Goal: Information Seeking & Learning: Learn about a topic

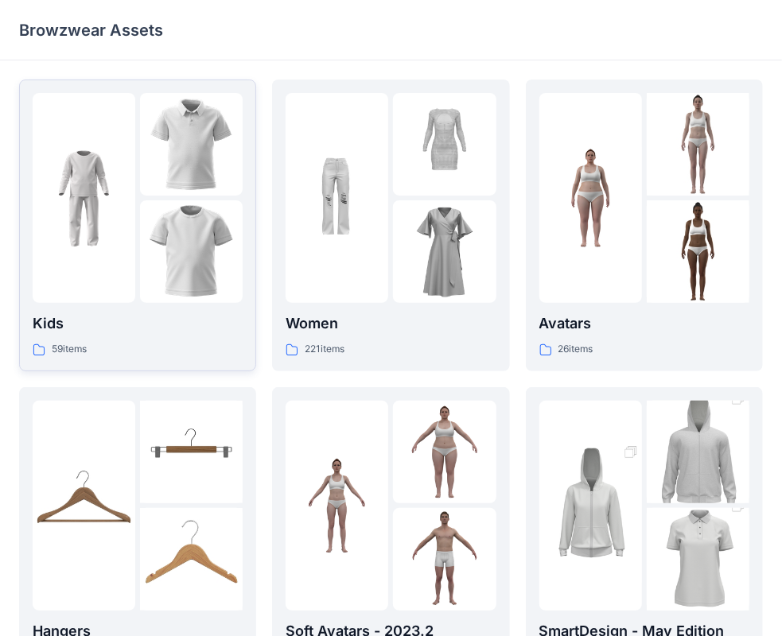
click at [103, 246] on div at bounding box center [84, 198] width 103 height 210
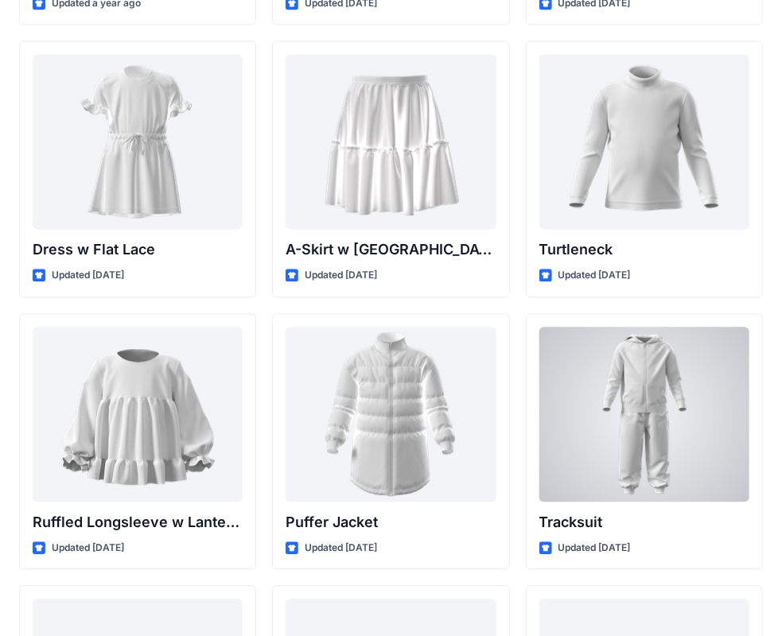
scroll to position [3579, 0]
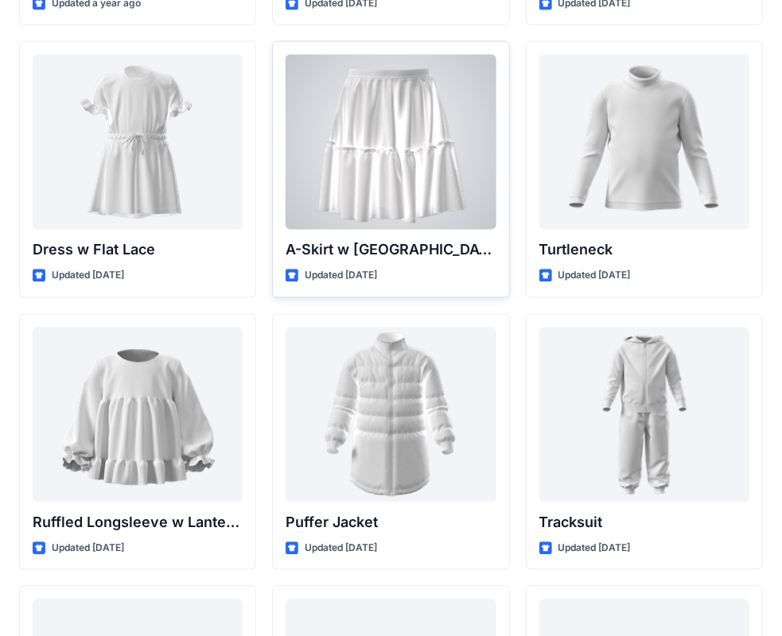
click at [396, 163] on div at bounding box center [390, 141] width 210 height 175
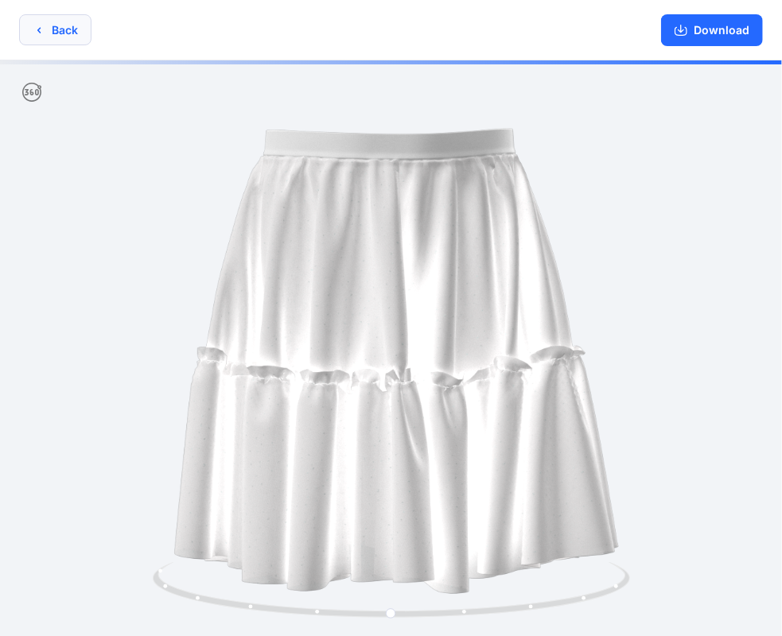
click at [70, 36] on button "Back" at bounding box center [55, 29] width 72 height 31
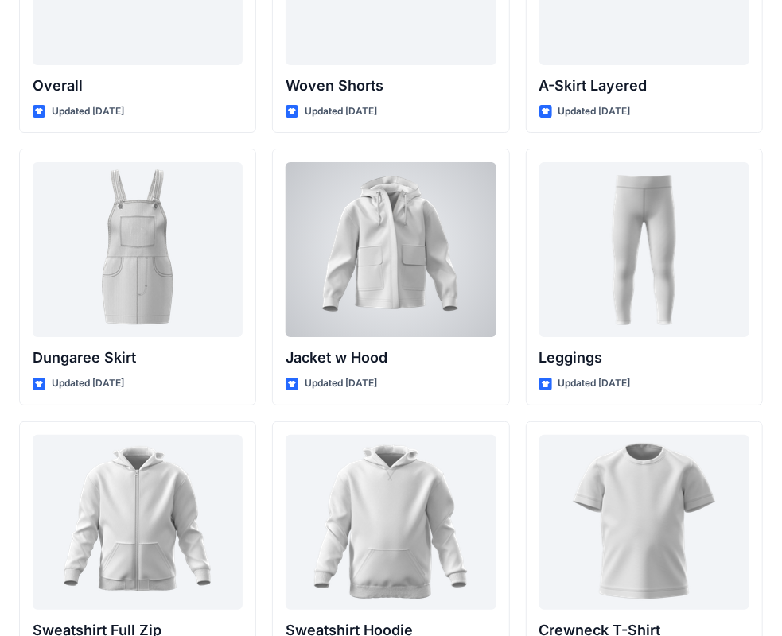
scroll to position [4284, 0]
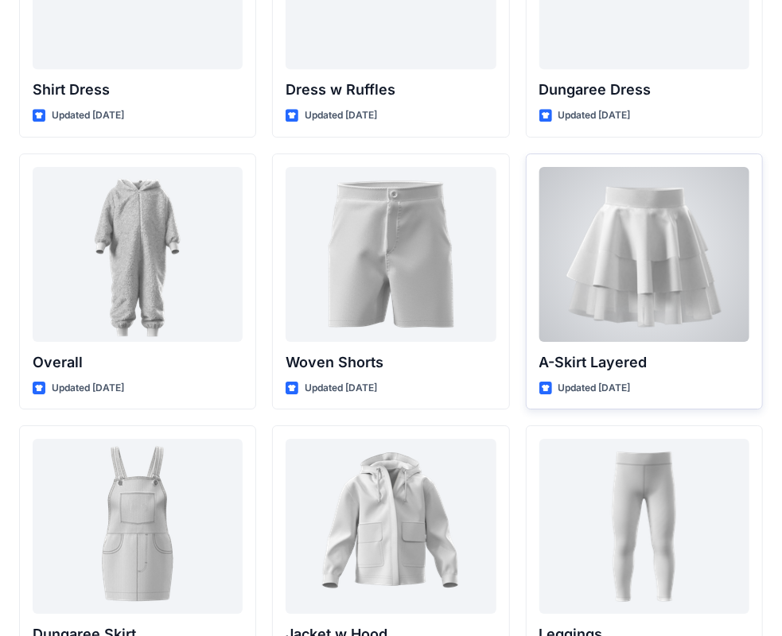
click at [650, 229] on div at bounding box center [644, 254] width 210 height 175
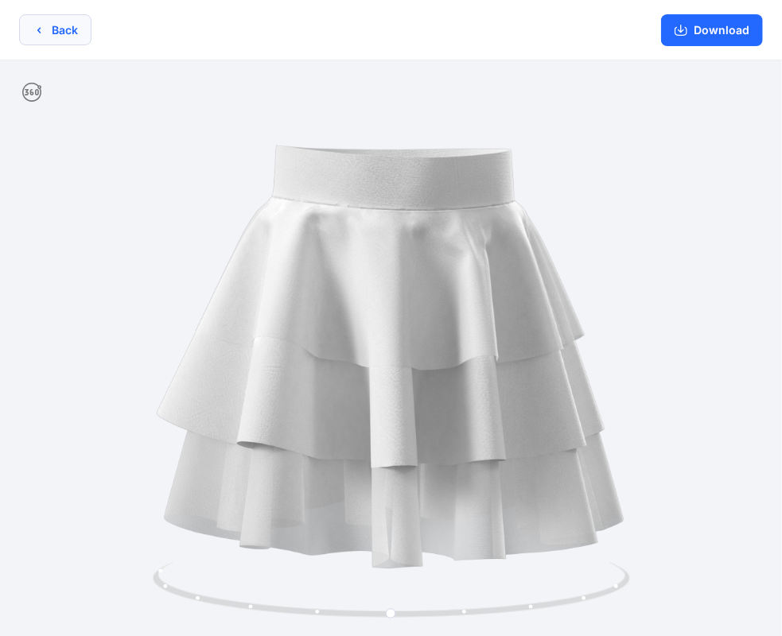
click at [58, 35] on button "Back" at bounding box center [55, 29] width 72 height 31
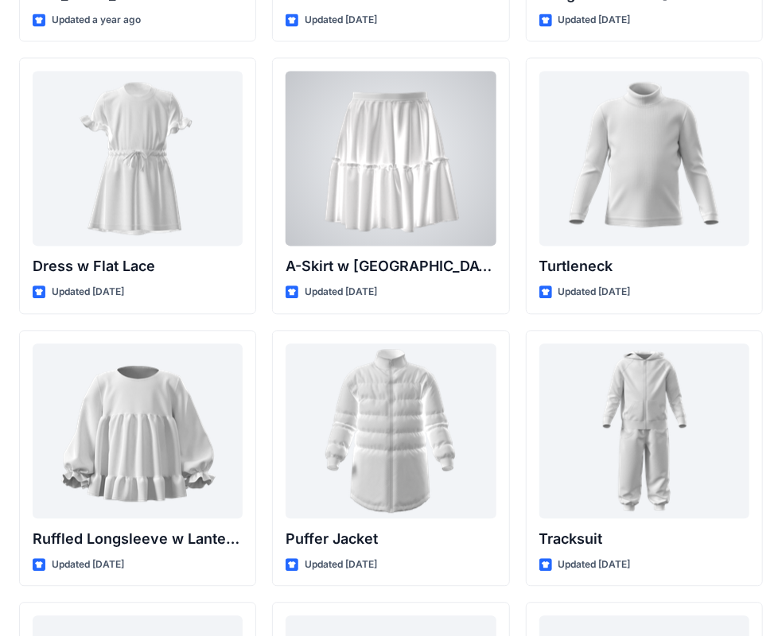
scroll to position [3562, 0]
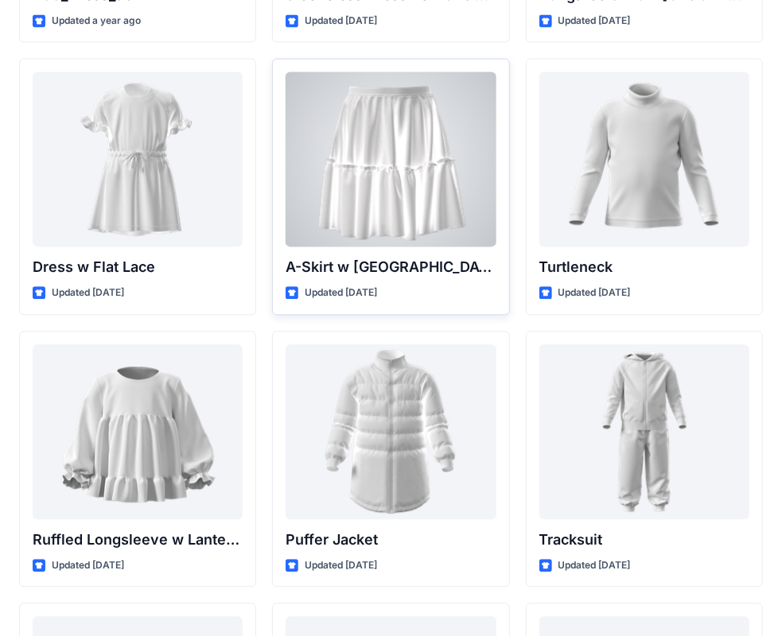
click at [381, 218] on div at bounding box center [390, 159] width 210 height 175
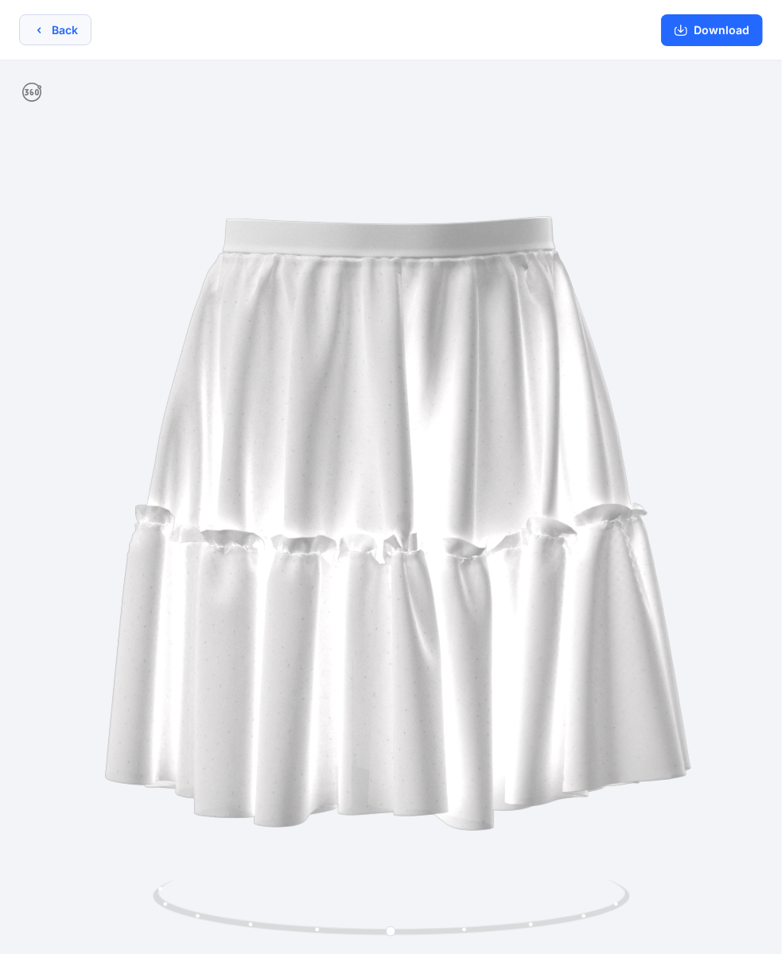
click at [28, 25] on button "Back" at bounding box center [55, 29] width 72 height 31
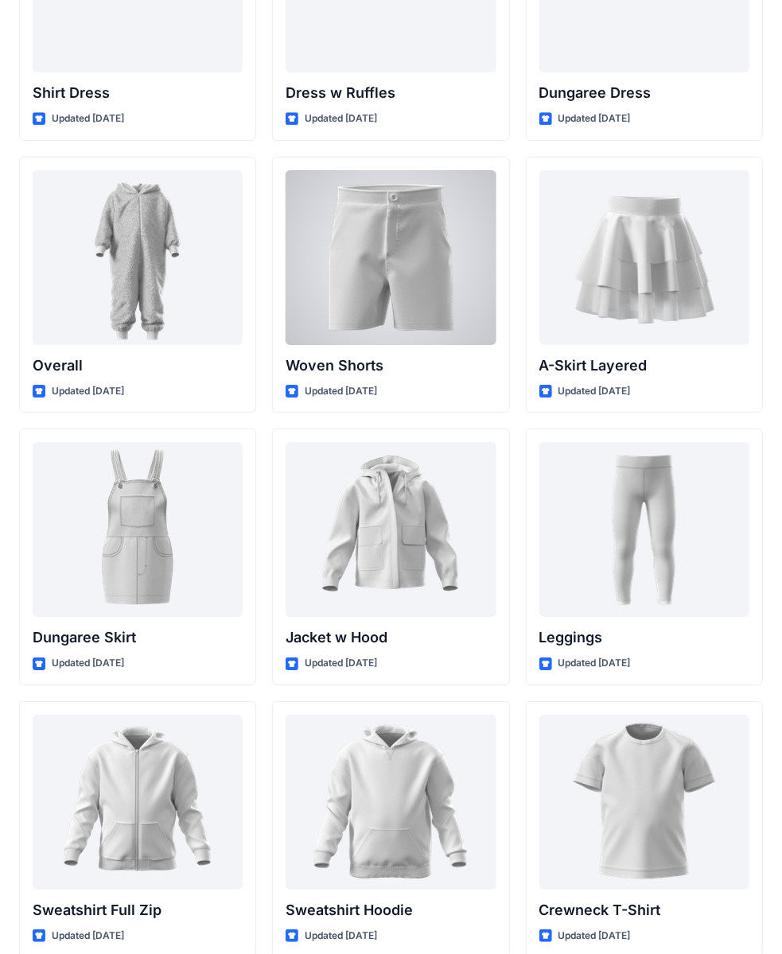
scroll to position [4296, 0]
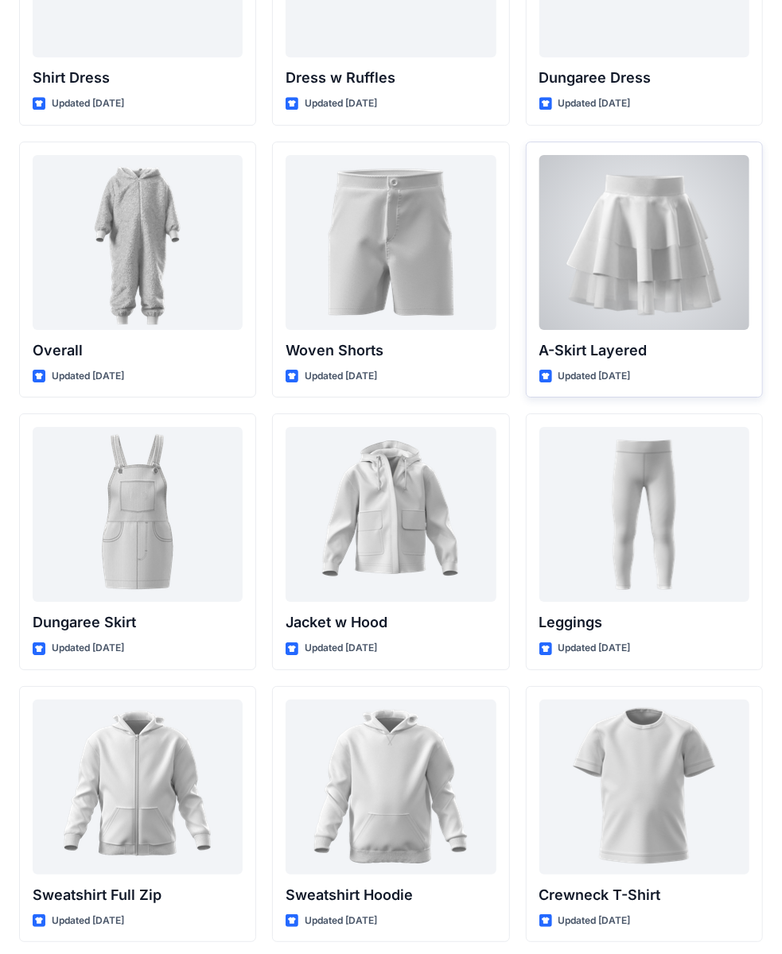
click at [640, 281] on div at bounding box center [644, 242] width 210 height 175
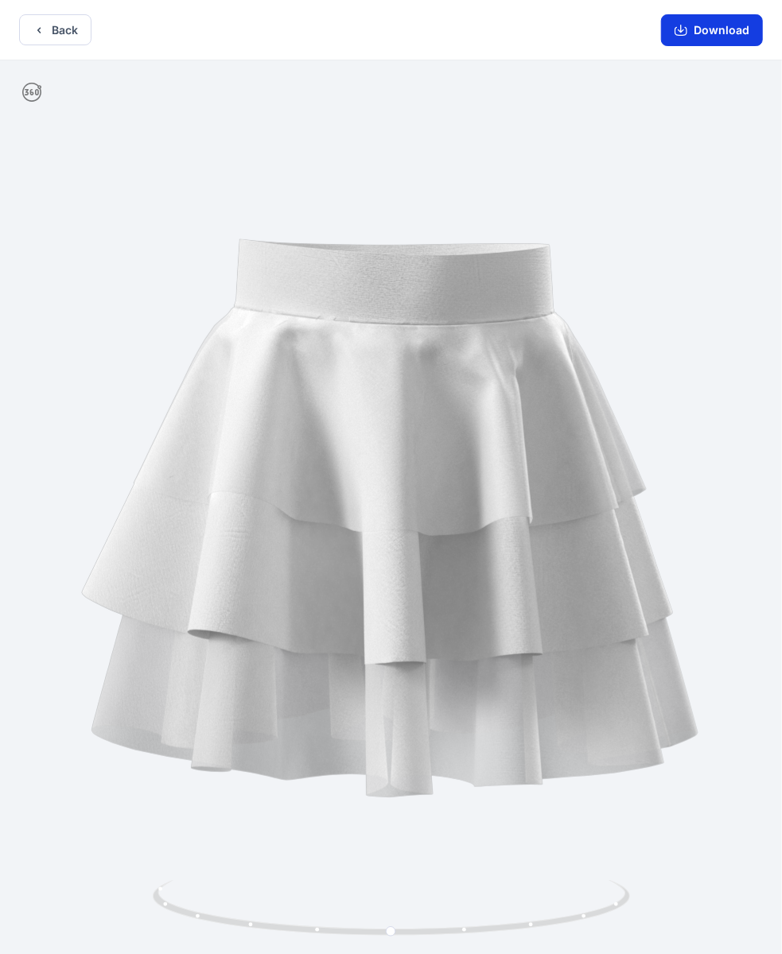
click at [722, 31] on button "Download" at bounding box center [712, 30] width 102 height 32
